Goal: Information Seeking & Learning: Learn about a topic

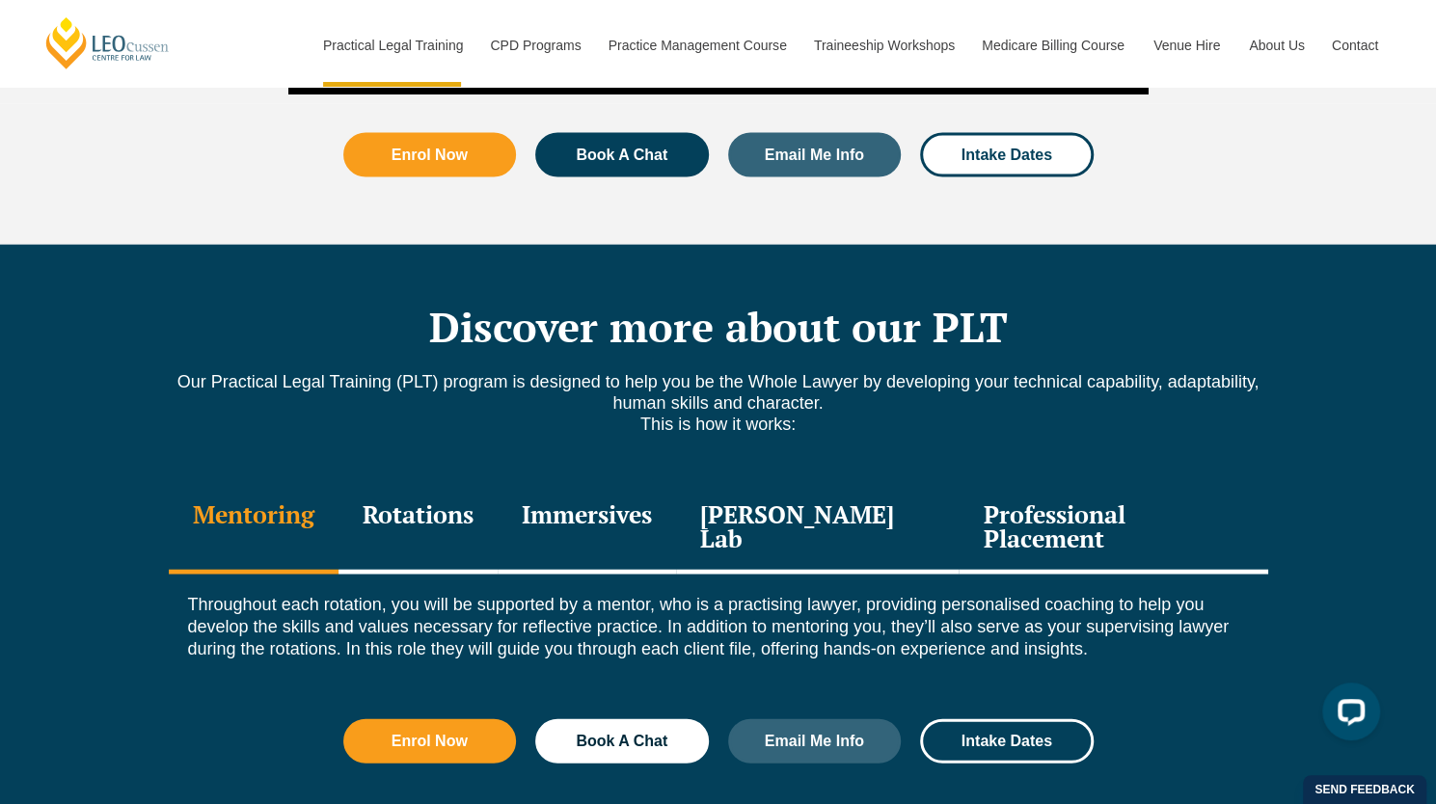
click at [498, 483] on div "Rotations" at bounding box center [417, 529] width 159 height 92
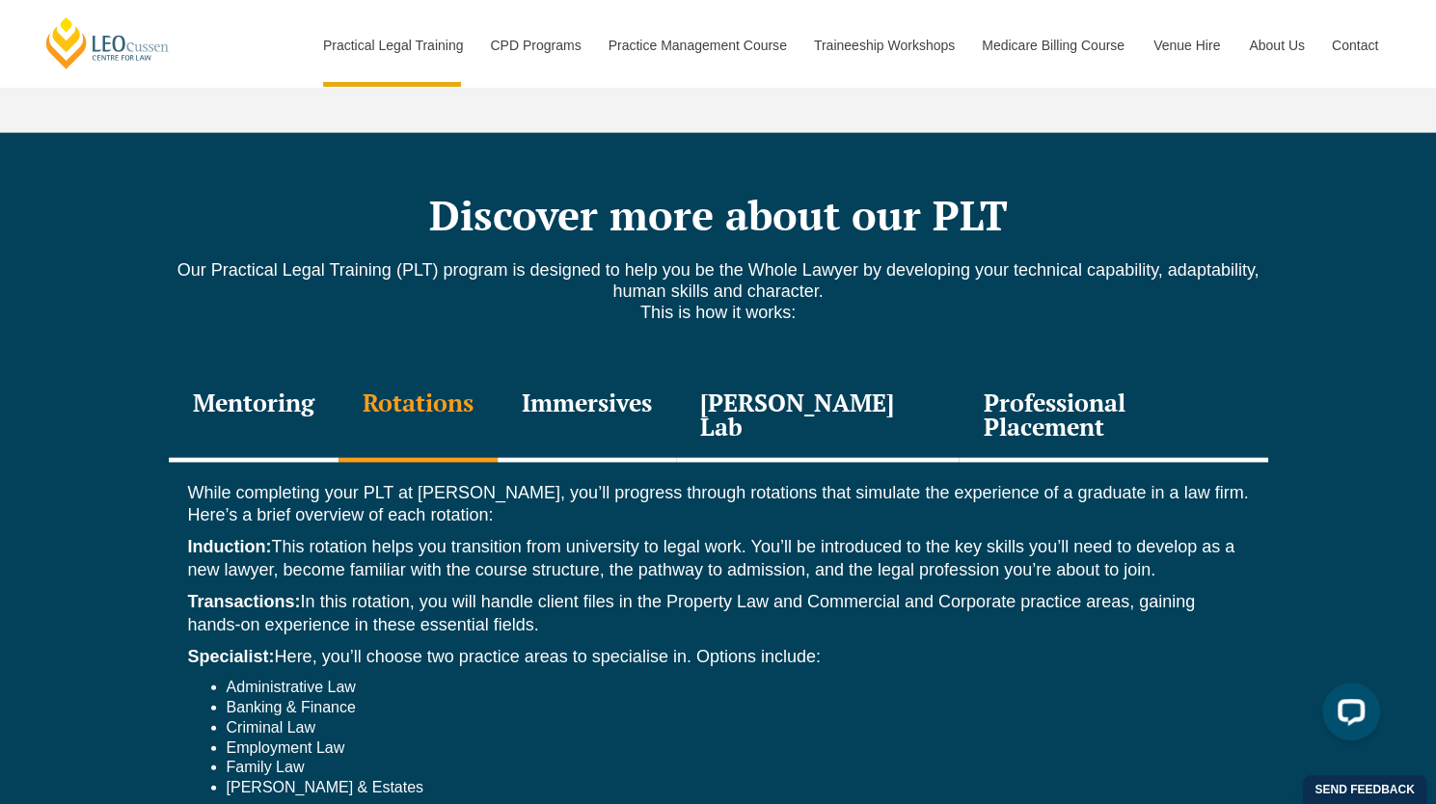
scroll to position [2540, 0]
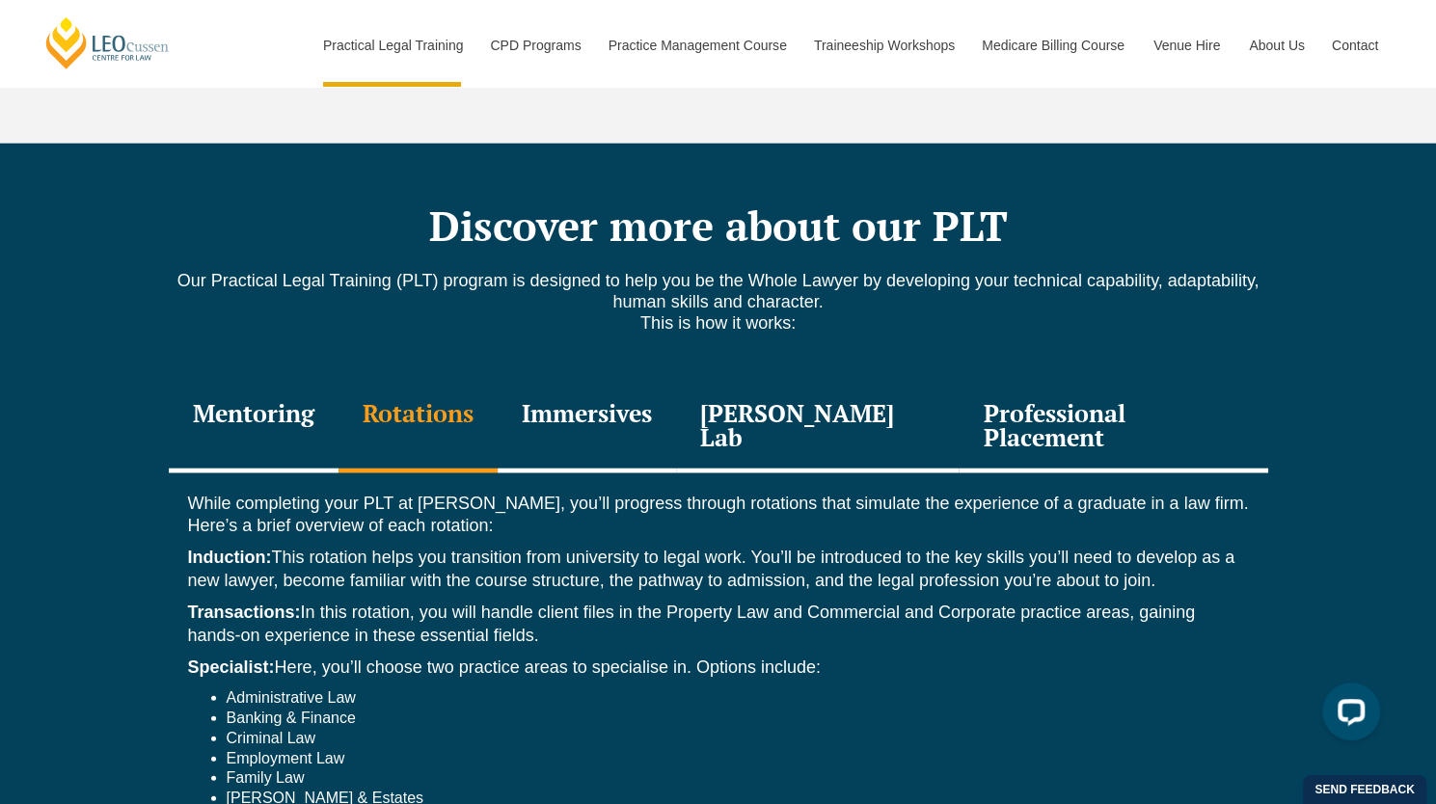
click at [575, 382] on div "Immersives" at bounding box center [587, 428] width 178 height 92
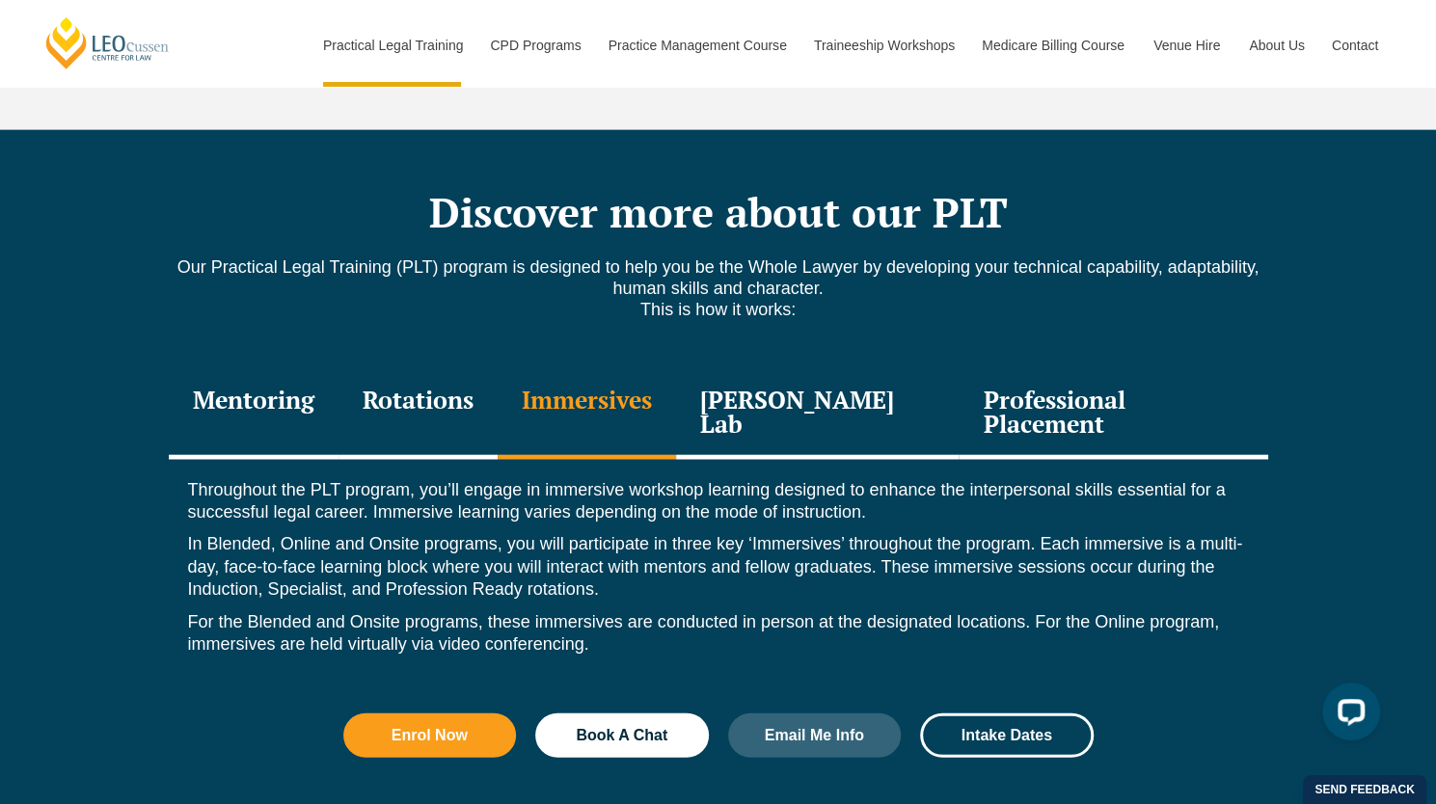
scroll to position [2555, 0]
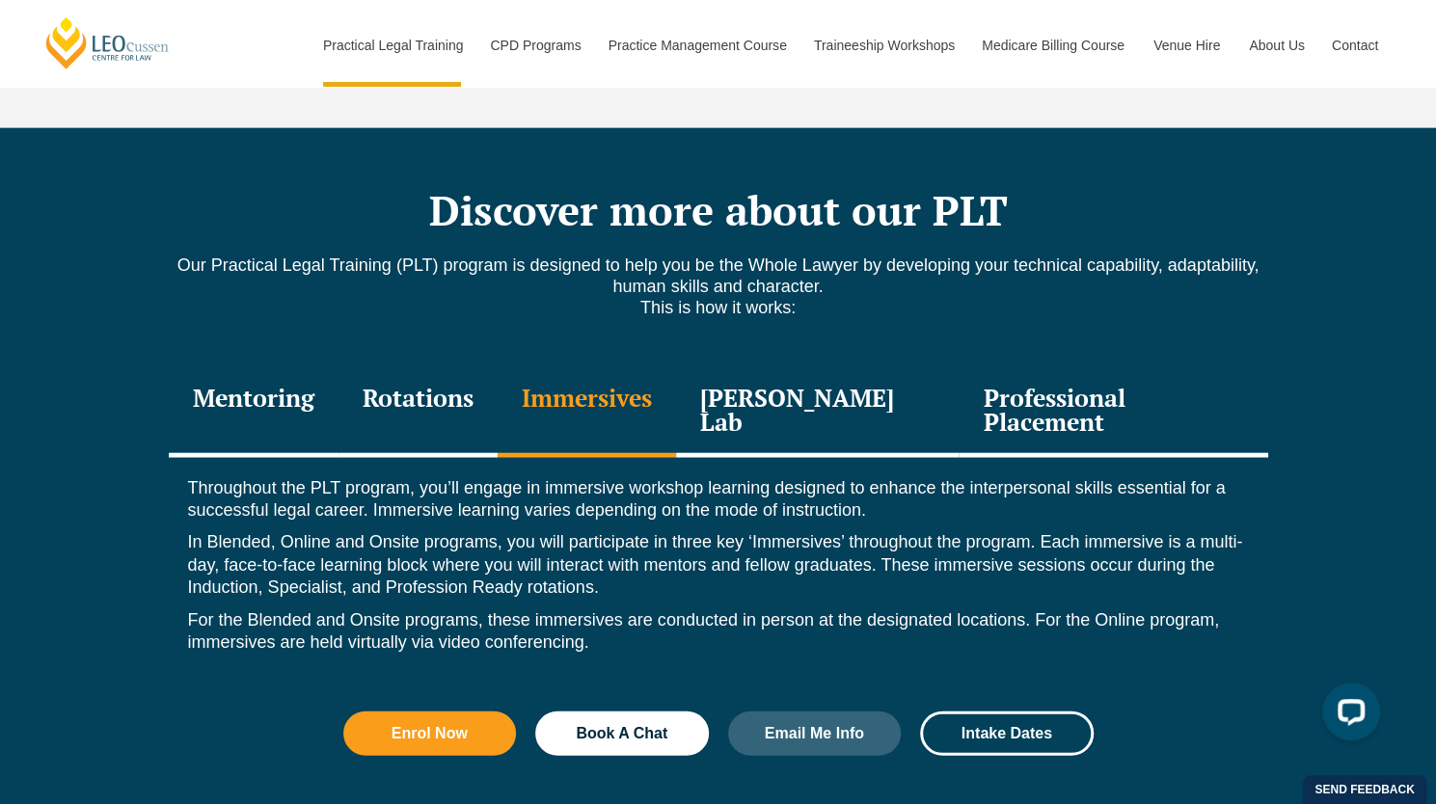
click at [902, 477] on p "Throughout the PLT program, you’ll engage in immersive workshop learning design…" at bounding box center [718, 499] width 1061 height 45
click at [864, 366] on div "Leo Justice Lab" at bounding box center [817, 412] width 283 height 92
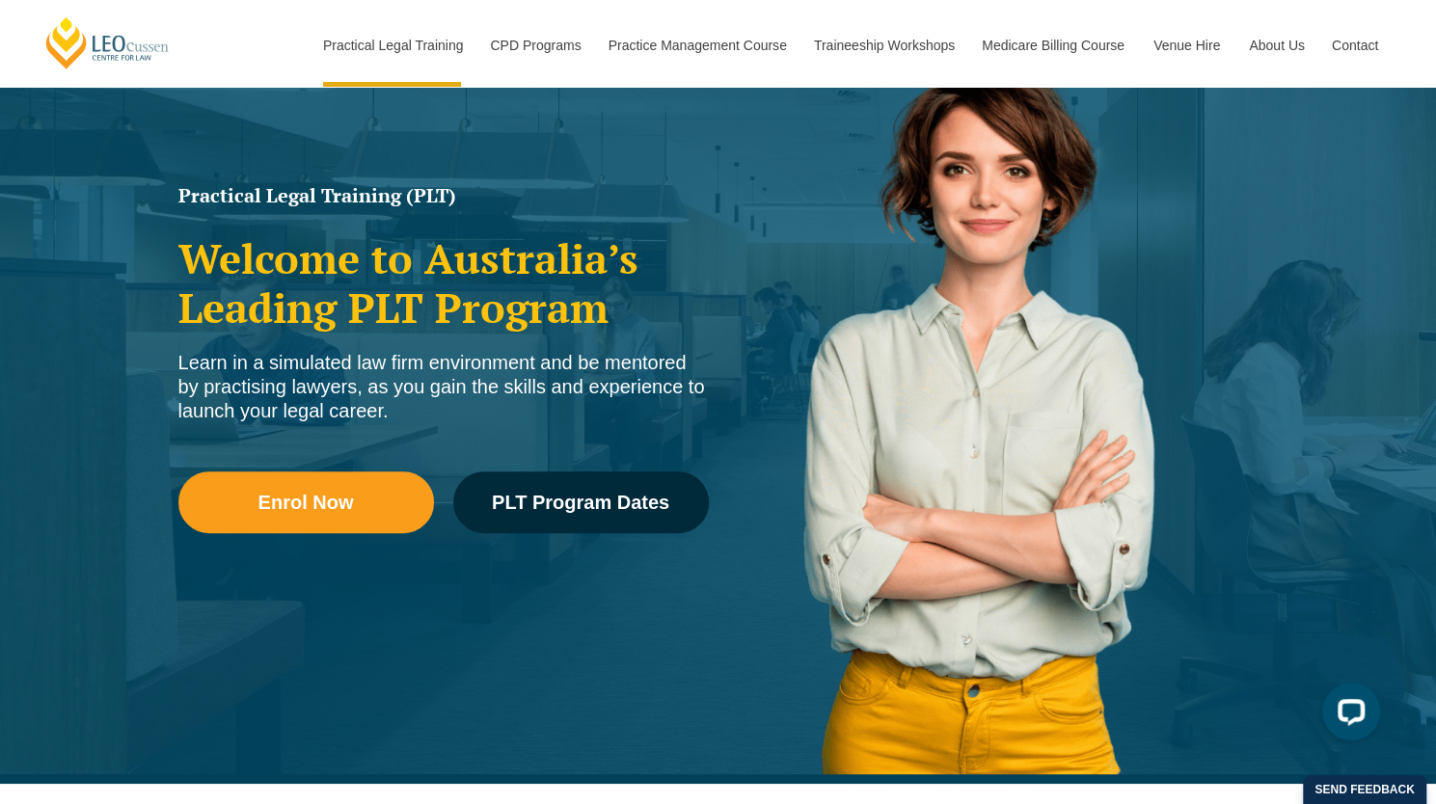
scroll to position [0, 0]
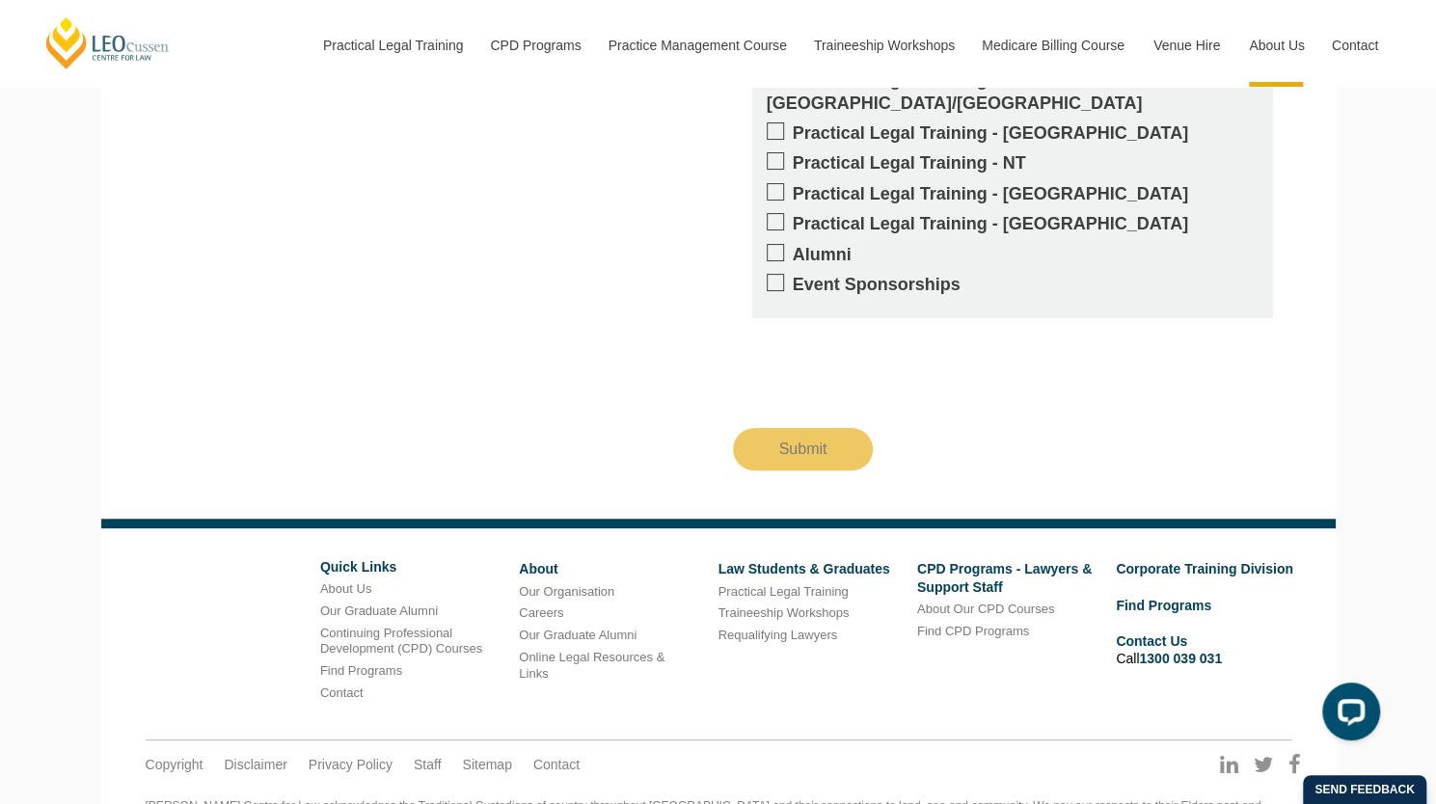
scroll to position [13030, 0]
